Goal: Task Accomplishment & Management: Use online tool/utility

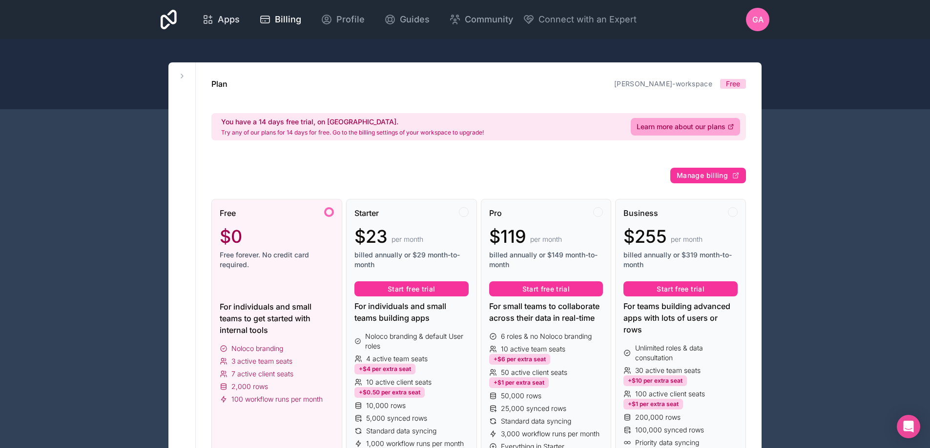
click at [222, 12] on link "Apps" at bounding box center [220, 19] width 53 height 21
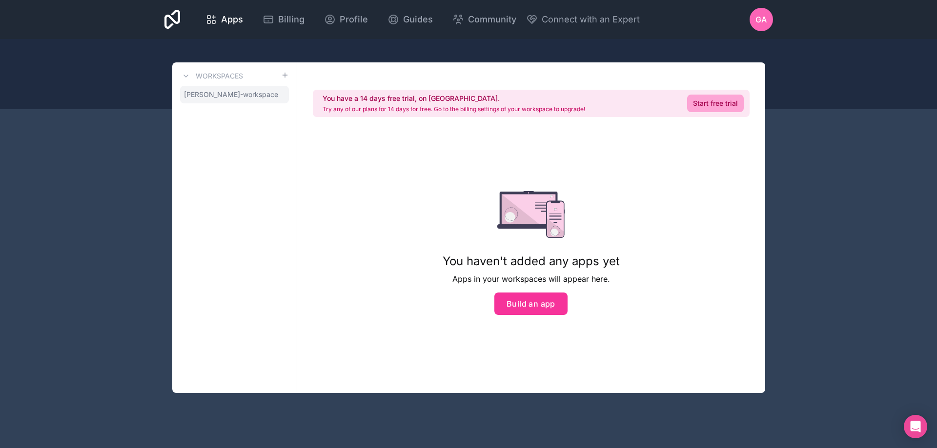
click at [246, 98] on span "[PERSON_NAME]-workspace" at bounding box center [231, 95] width 94 height 10
click at [244, 93] on span "[PERSON_NAME]-workspace" at bounding box center [231, 95] width 94 height 10
click at [526, 309] on button "Build an app" at bounding box center [530, 304] width 73 height 22
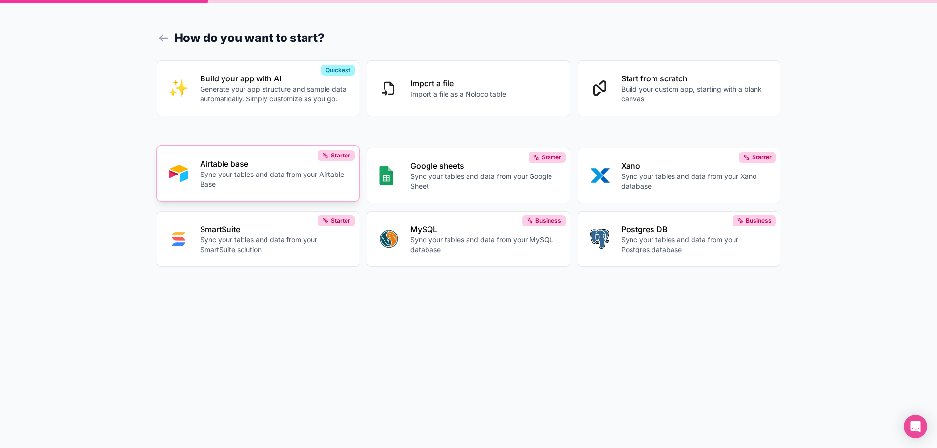
click at [232, 173] on p "Sync your tables and data from your Airtable Base" at bounding box center [273, 180] width 147 height 20
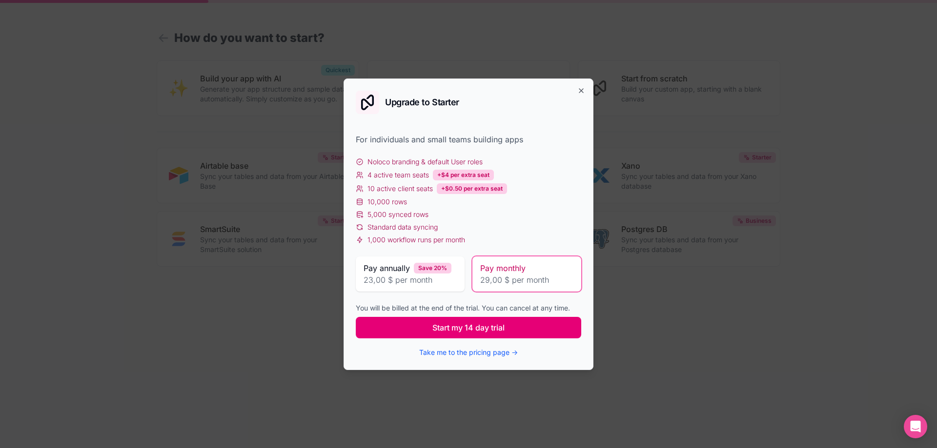
click at [440, 325] on span "Start my 14 day trial" at bounding box center [468, 328] width 72 height 12
